Goal: Feedback & Contribution: Submit feedback/report problem

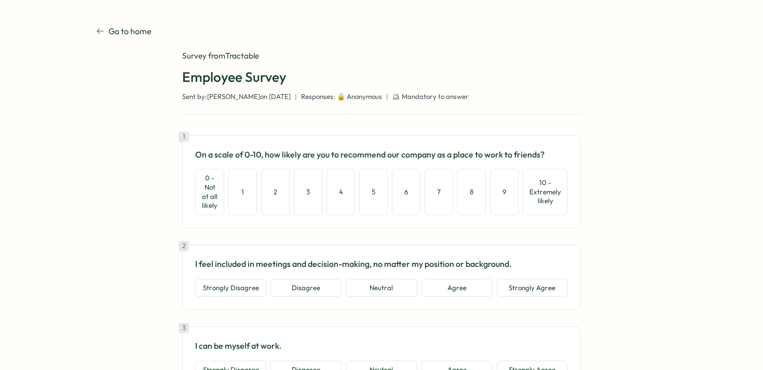
click at [568, 191] on div "1 On a scale of 0-10, how likely are you to recommend our company as a place to…" at bounding box center [381, 181] width 398 height 93
click at [553, 192] on button "10 - Extremely likely" at bounding box center [544, 192] width 45 height 46
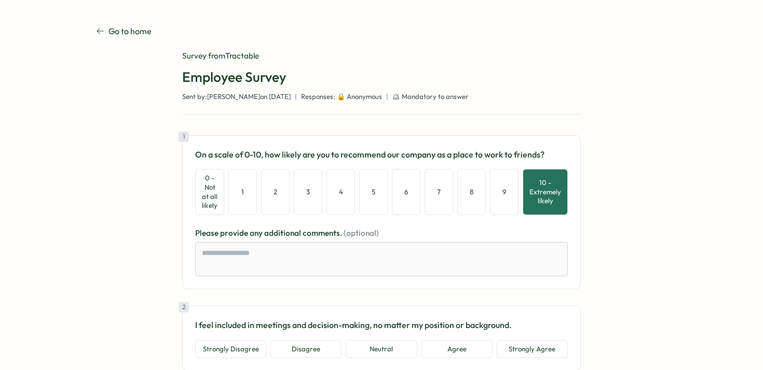
scroll to position [78, 0]
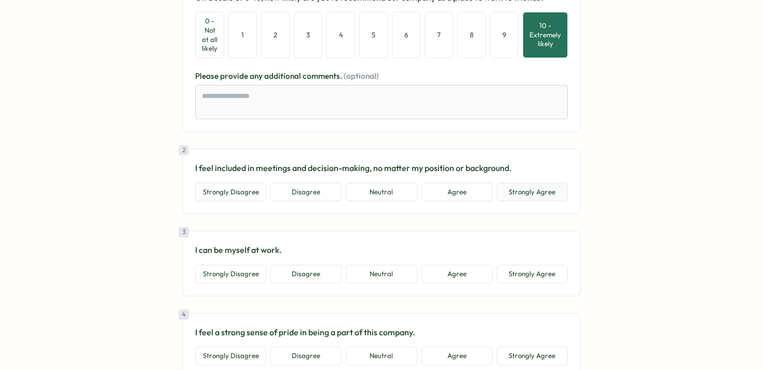
click at [550, 196] on button "Strongly Agree" at bounding box center [532, 192] width 71 height 19
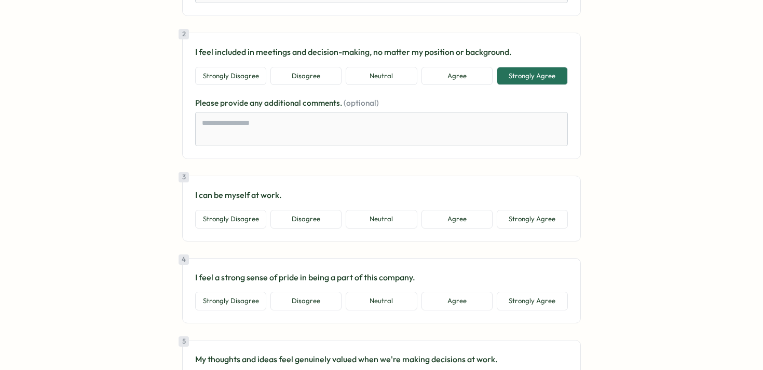
scroll to position [274, 0]
click at [555, 211] on button "Strongly Agree" at bounding box center [532, 218] width 71 height 19
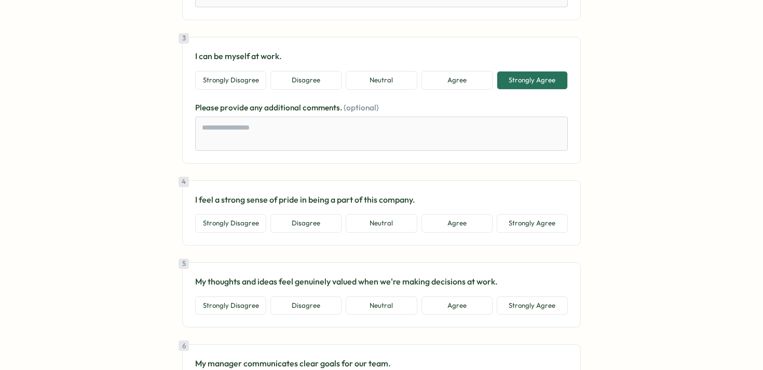
scroll to position [456, 0]
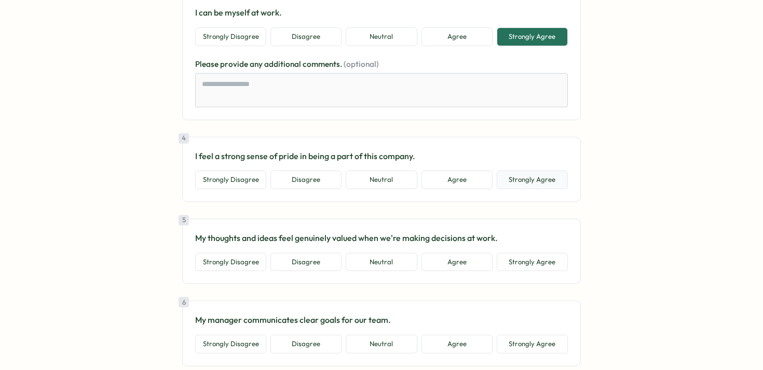
click at [549, 186] on button "Strongly Agree" at bounding box center [532, 180] width 71 height 19
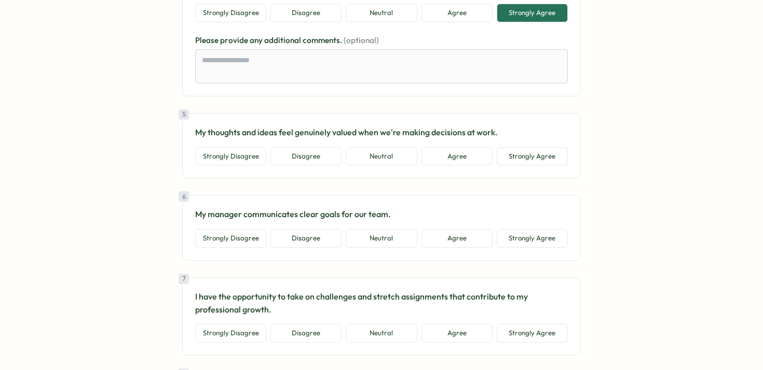
scroll to position [624, 0]
click at [546, 156] on button "Strongly Agree" at bounding box center [532, 155] width 71 height 19
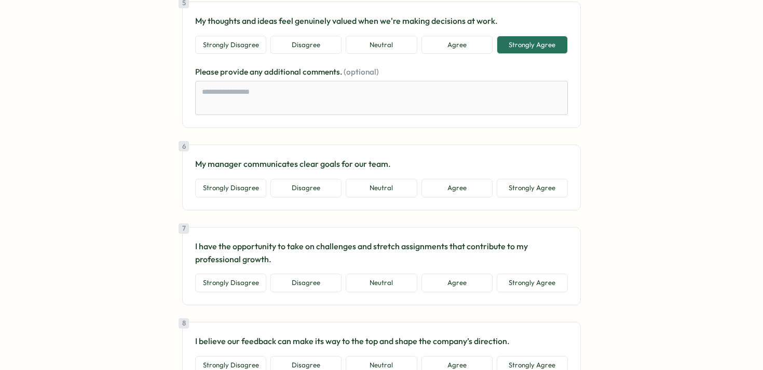
scroll to position [736, 0]
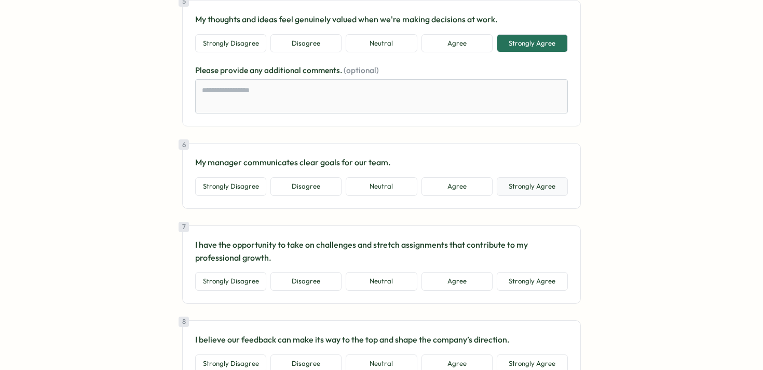
click at [545, 189] on button "Strongly Agree" at bounding box center [532, 186] width 71 height 19
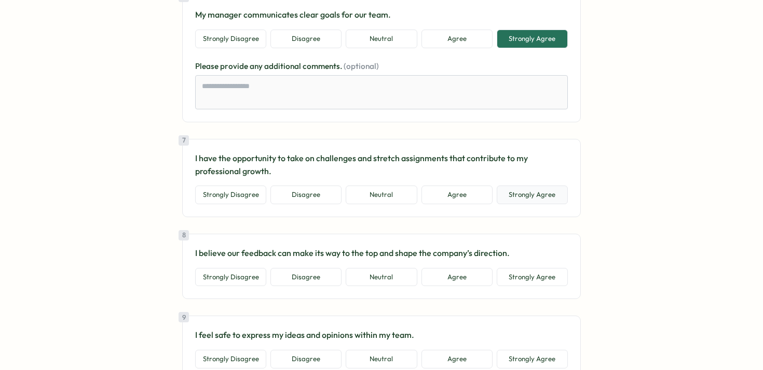
click at [545, 189] on button "Strongly Agree" at bounding box center [532, 195] width 71 height 19
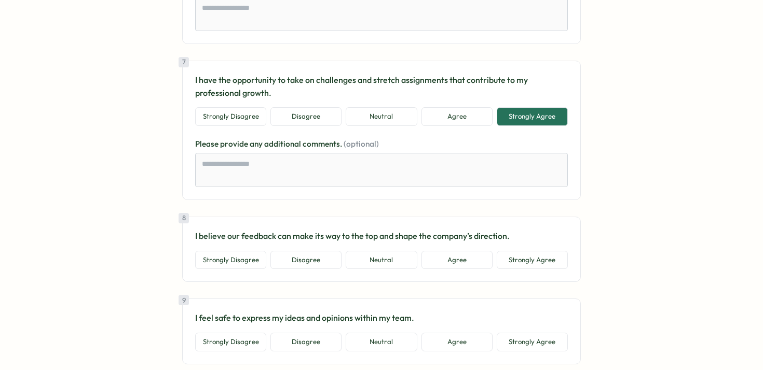
scroll to position [976, 0]
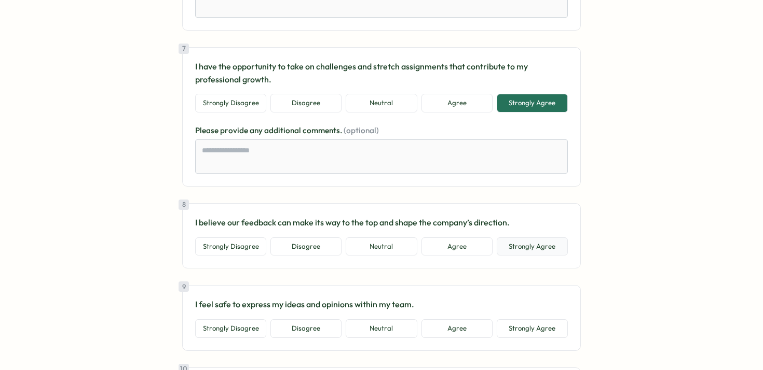
click at [539, 251] on button "Strongly Agree" at bounding box center [532, 247] width 71 height 19
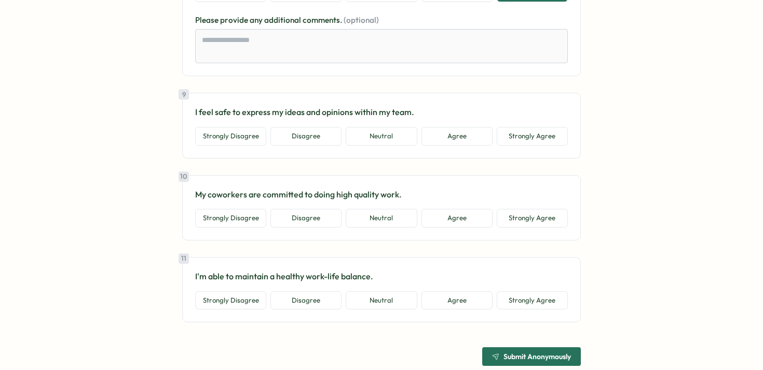
scroll to position [1230, 0]
click at [543, 138] on button "Strongly Agree" at bounding box center [532, 136] width 71 height 19
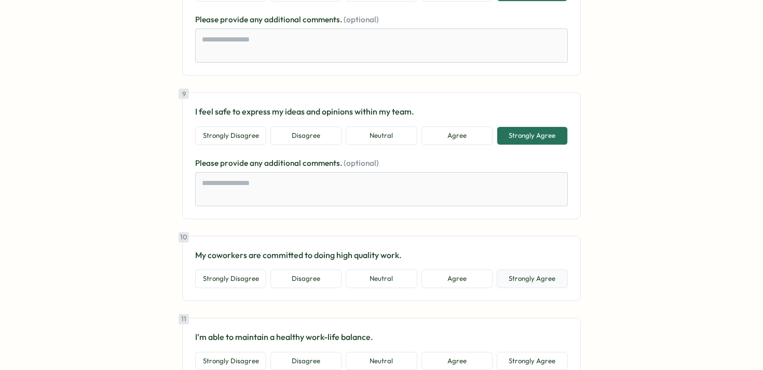
click at [538, 286] on button "Strongly Agree" at bounding box center [532, 279] width 71 height 19
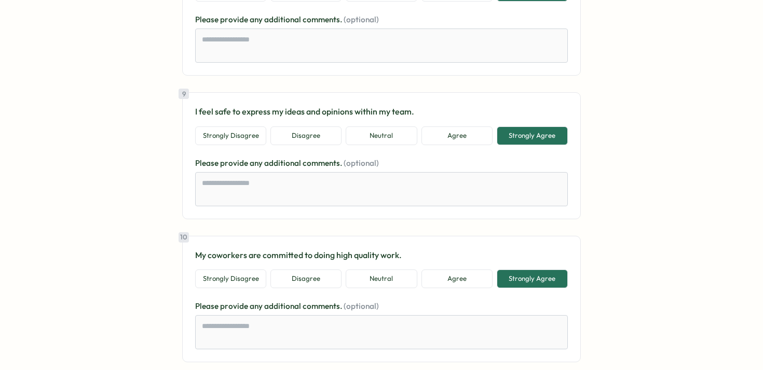
scroll to position [1373, 0]
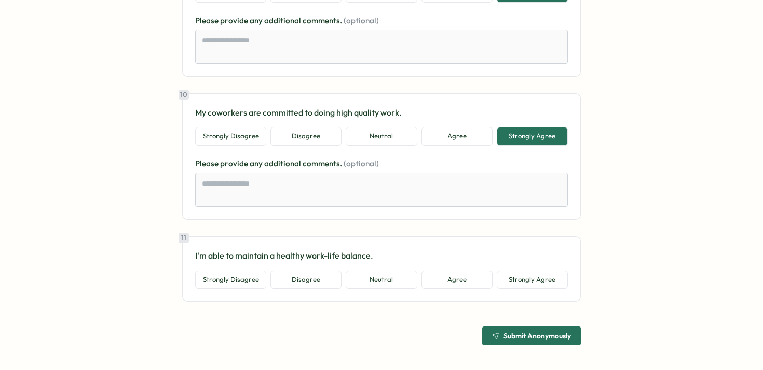
click at [538, 286] on button "Strongly Agree" at bounding box center [532, 280] width 71 height 19
type textarea "*"
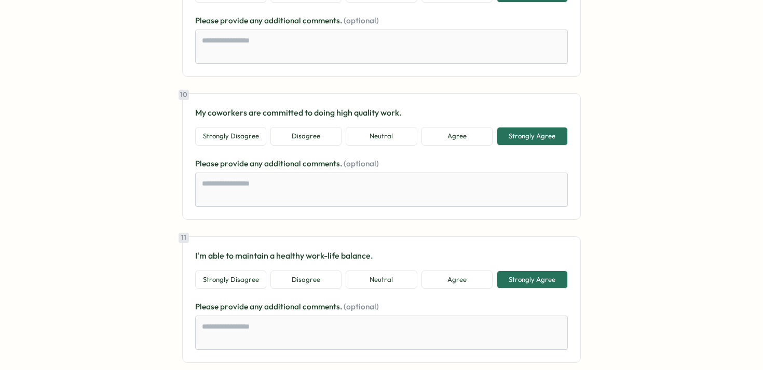
scroll to position [1434, 0]
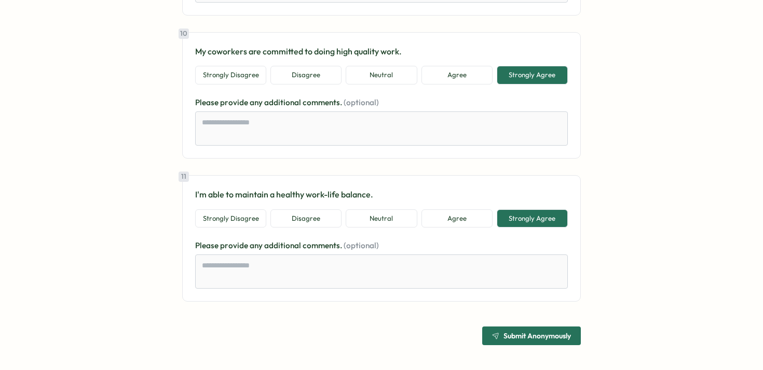
click at [525, 333] on span "Submit Anonymously" at bounding box center [536, 336] width 67 height 7
